Goal: Task Accomplishment & Management: Use online tool/utility

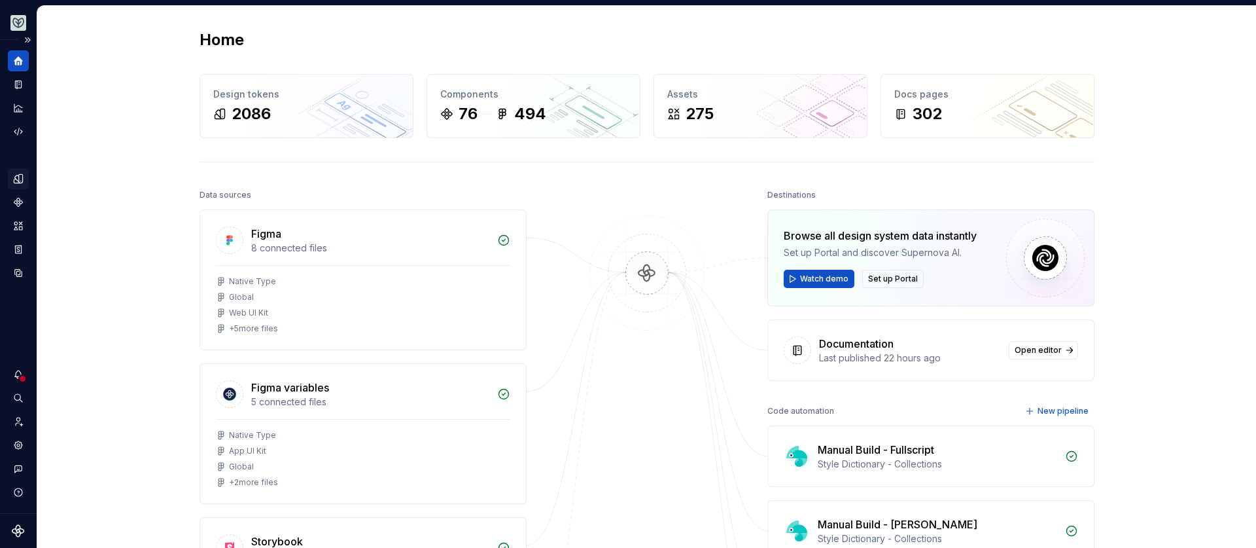
click at [18, 169] on div "Design tokens" at bounding box center [18, 178] width 21 height 21
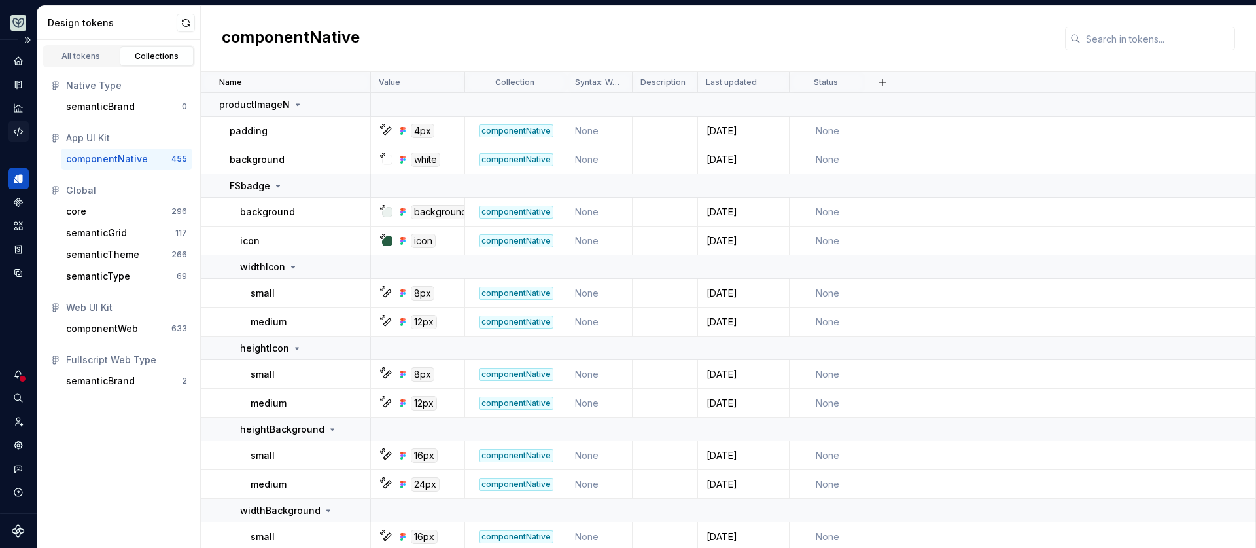
click at [13, 129] on icon "Code automation" at bounding box center [18, 132] width 12 height 12
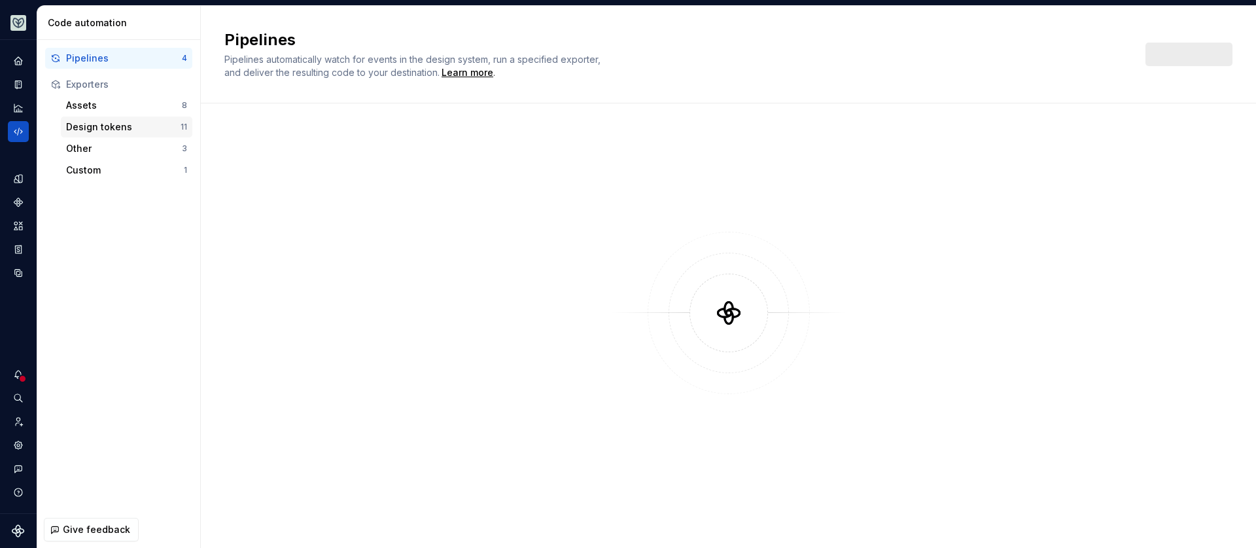
click at [130, 125] on div "Design tokens" at bounding box center [123, 126] width 114 height 13
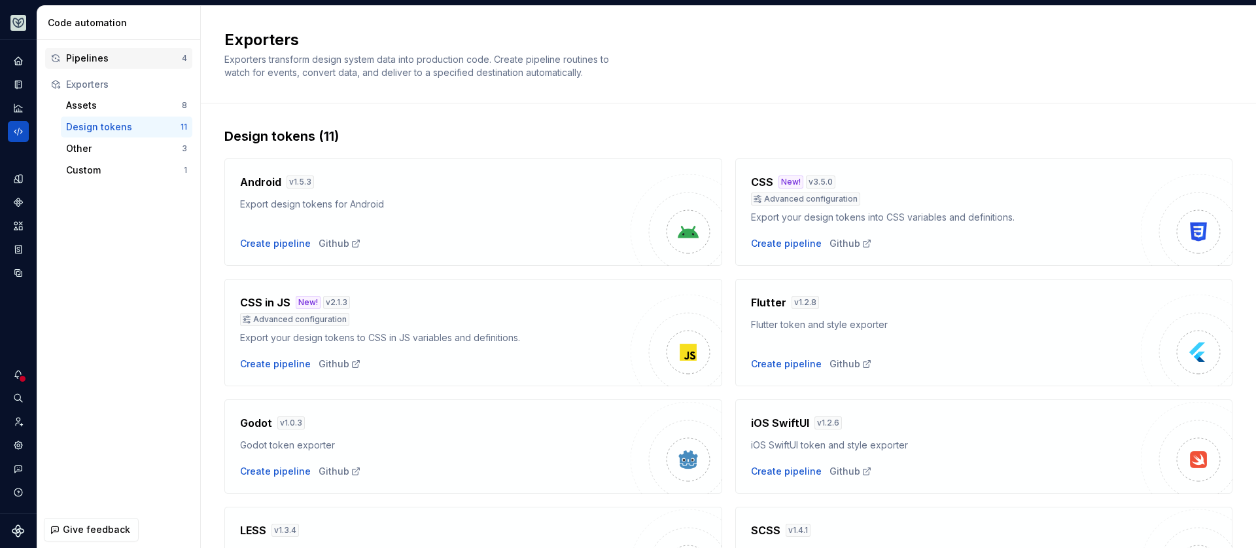
click at [139, 56] on div "Pipelines" at bounding box center [124, 58] width 116 height 13
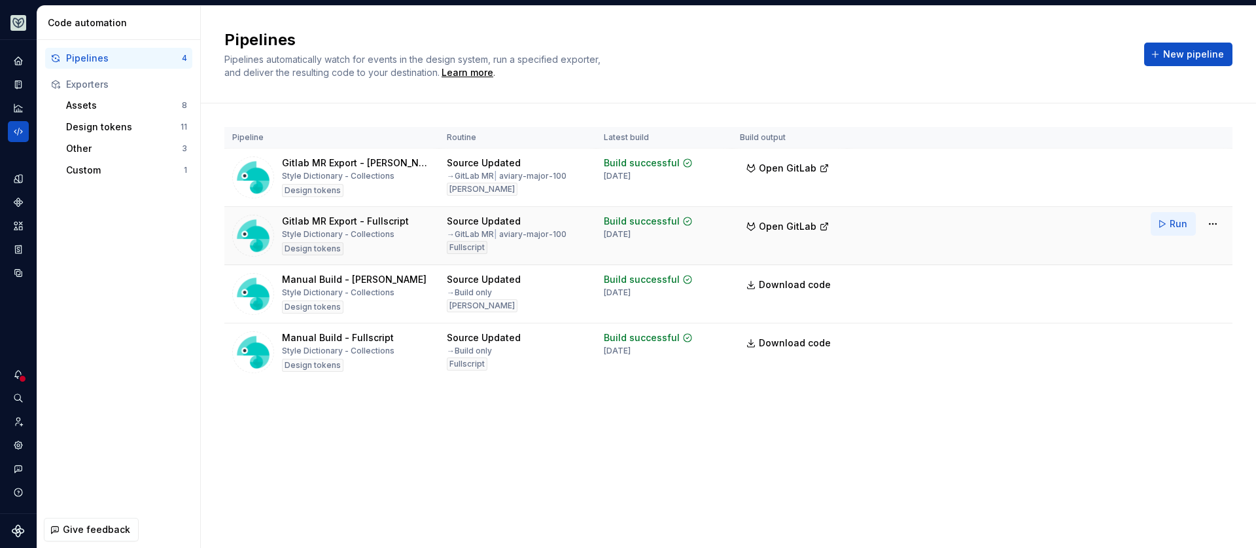
click at [1174, 222] on span "Run" at bounding box center [1179, 223] width 18 height 13
click at [1167, 167] on button "Run" at bounding box center [1173, 166] width 45 height 24
